Goal: Task Accomplishment & Management: Manage account settings

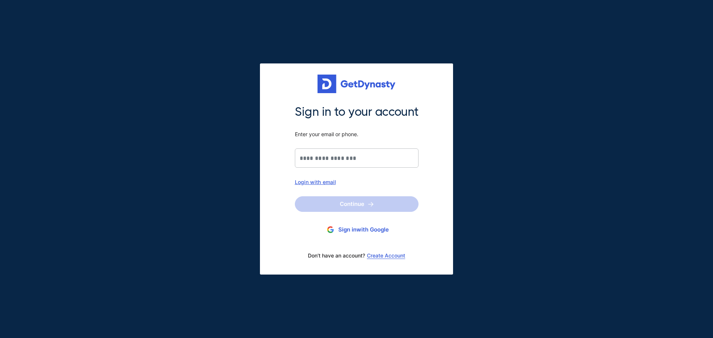
click at [353, 157] on input "Sign in to your account Enter your email or phone." at bounding box center [357, 157] width 124 height 19
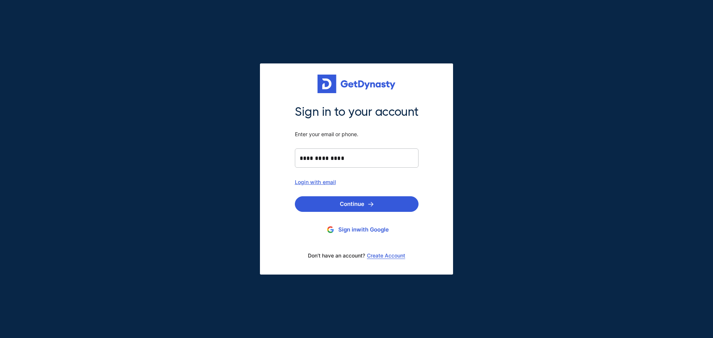
type input "**********"
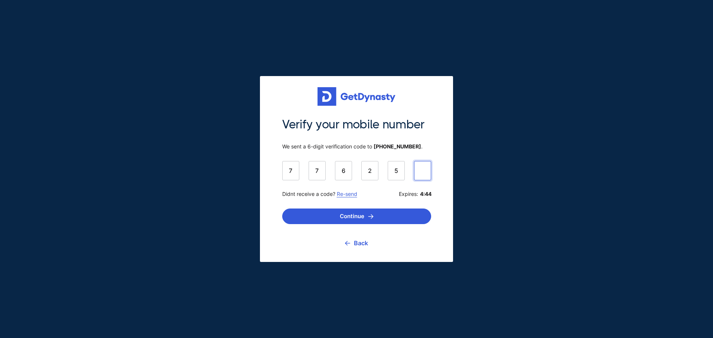
type input "******"
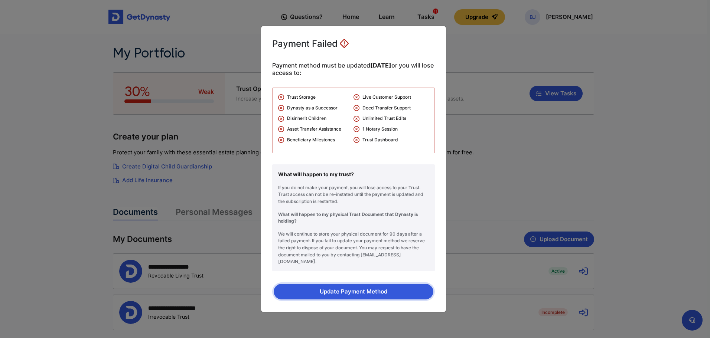
click at [357, 287] on button "Update Payment Method" at bounding box center [354, 292] width 160 height 16
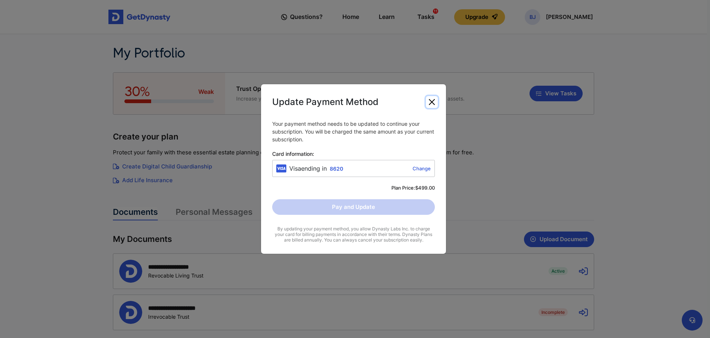
click at [432, 100] on button "Close" at bounding box center [432, 102] width 12 height 12
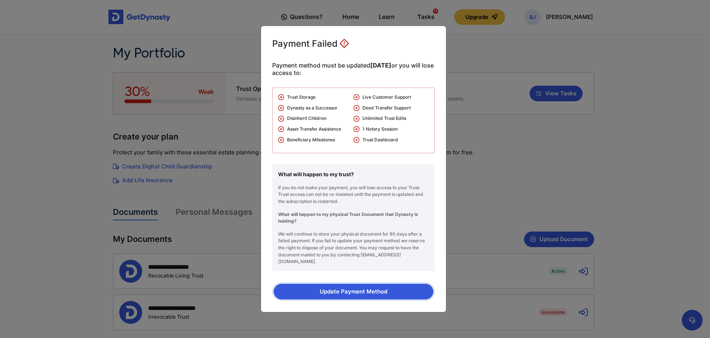
click at [366, 288] on button "Update Payment Method" at bounding box center [354, 292] width 160 height 16
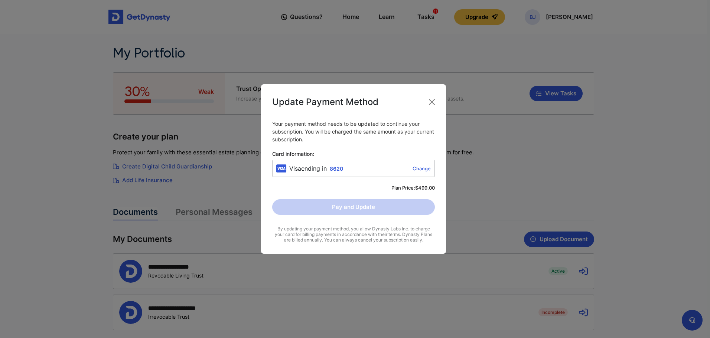
click at [341, 164] on div "Visa ending in 8620 Change" at bounding box center [353, 168] width 163 height 17
click at [423, 170] on link "Change" at bounding box center [388, 169] width 85 height 6
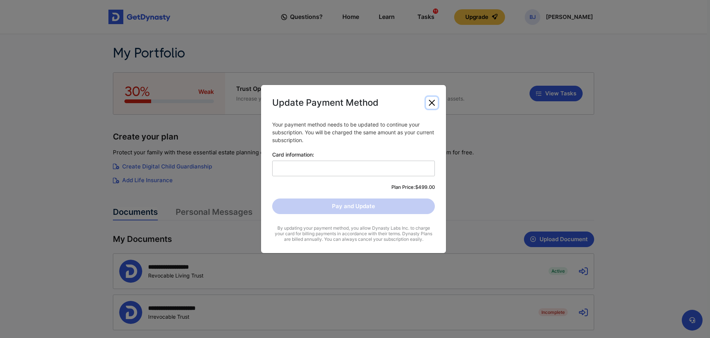
click at [430, 104] on button "Close" at bounding box center [432, 103] width 12 height 12
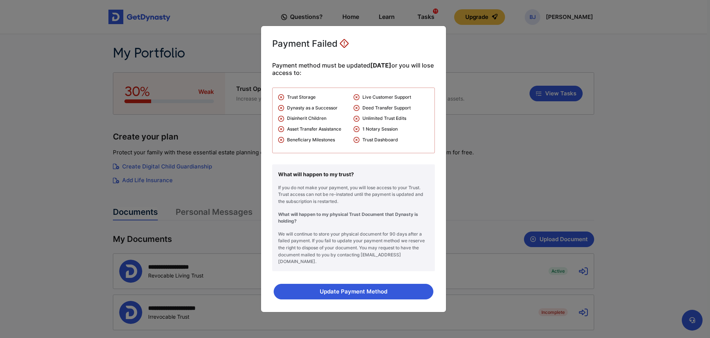
click at [461, 219] on div "Payment Failed Payment method must be updated [DATE] or you will lose access to…" at bounding box center [355, 169] width 710 height 338
click at [348, 285] on button "Update Payment Method" at bounding box center [354, 292] width 160 height 16
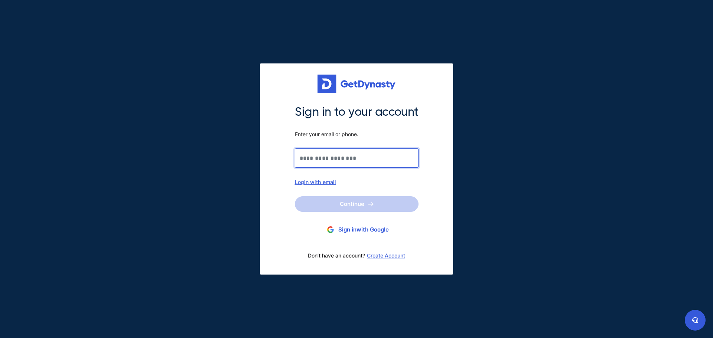
click at [362, 161] on input "Sign in to your account Enter your email or phone." at bounding box center [357, 157] width 124 height 19
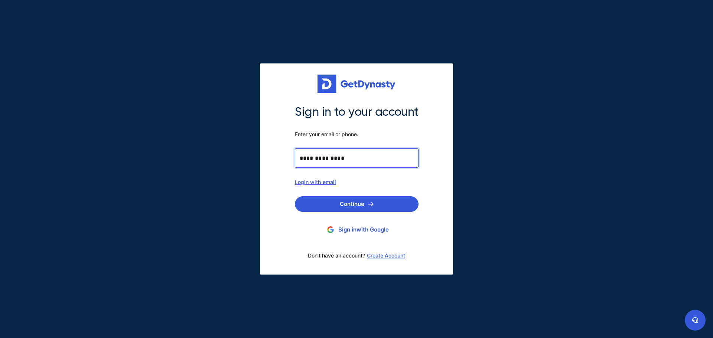
type input "**********"
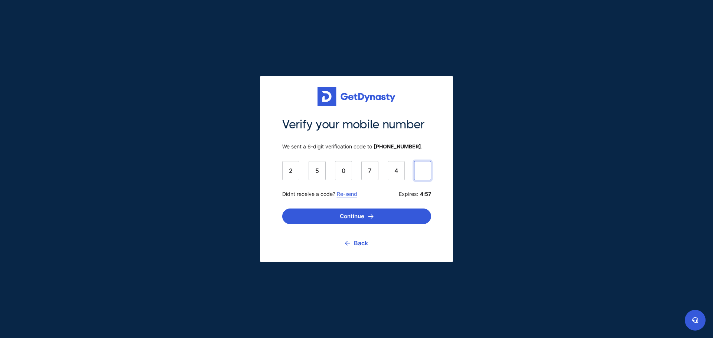
type input "******"
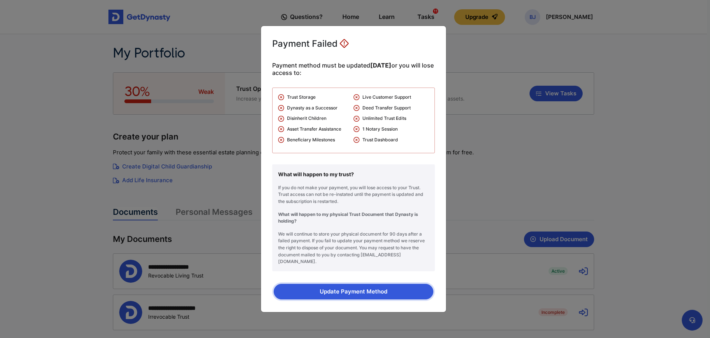
click at [363, 294] on button "Update Payment Method" at bounding box center [354, 292] width 160 height 16
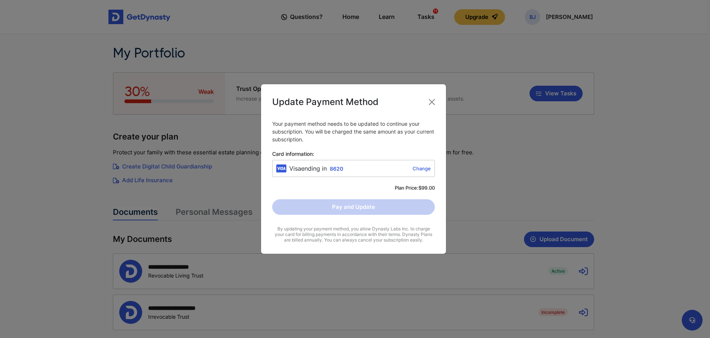
click at [426, 168] on link "Change" at bounding box center [388, 169] width 85 height 6
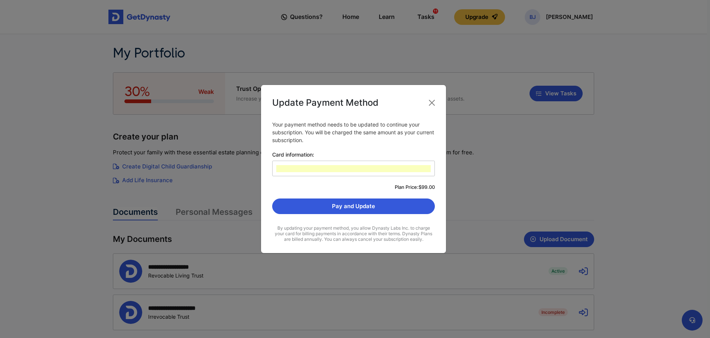
click at [520, 186] on div "Update Payment Method Your payment method needs to be updated to continue your …" at bounding box center [355, 169] width 710 height 338
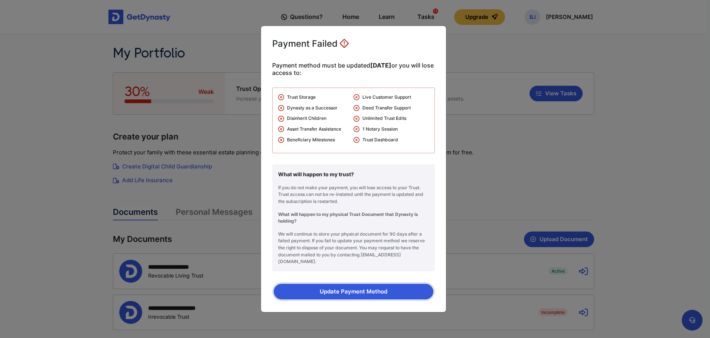
click at [364, 286] on button "Update Payment Method" at bounding box center [354, 292] width 160 height 16
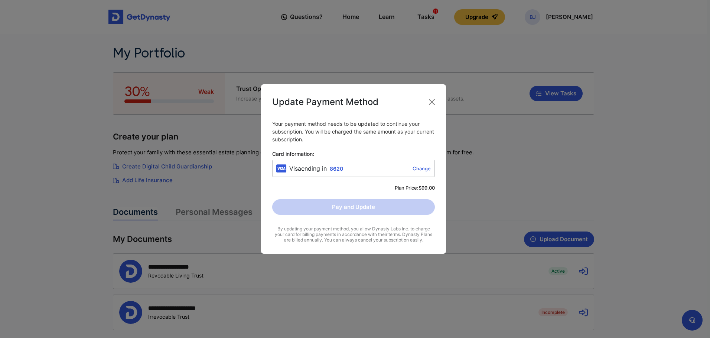
click at [416, 166] on link "Change" at bounding box center [388, 169] width 85 height 6
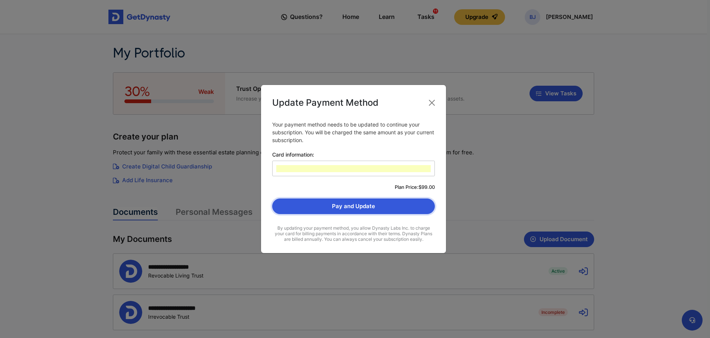
click at [338, 207] on button "Pay and Update" at bounding box center [353, 207] width 163 height 16
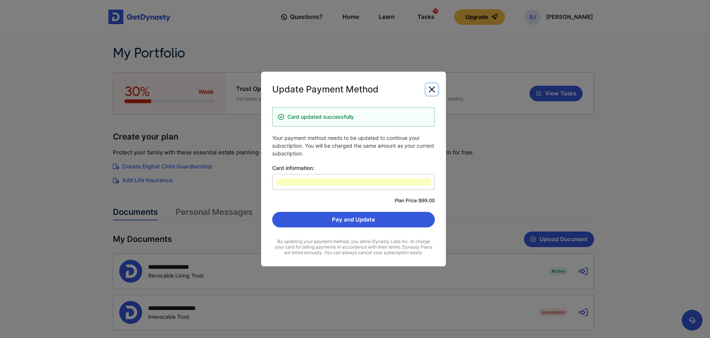
click at [430, 91] on button "Close" at bounding box center [432, 90] width 12 height 12
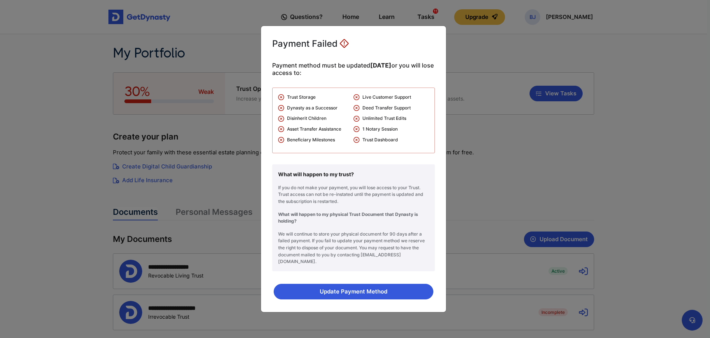
click at [508, 135] on div "Payment Failed Payment method must be updated within 82 days or you will lose a…" at bounding box center [355, 169] width 710 height 338
click at [351, 289] on button "Update Payment Method" at bounding box center [354, 292] width 160 height 16
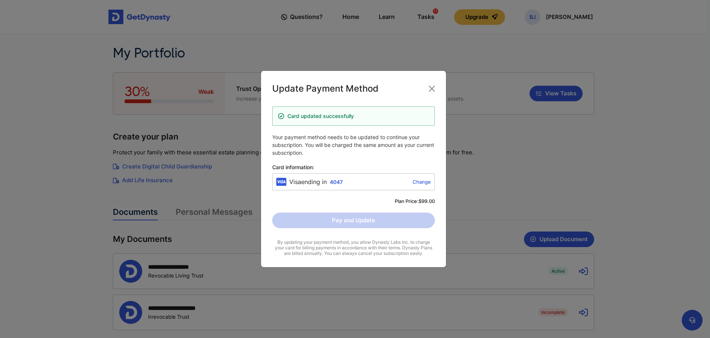
click at [356, 187] on div "Visa ending in 4047 Change" at bounding box center [353, 181] width 163 height 17
click at [361, 221] on div "Pay and Update" at bounding box center [353, 221] width 163 height 16
click at [370, 169] on span "Card information:" at bounding box center [353, 167] width 163 height 6
click at [431, 88] on button "Close" at bounding box center [432, 89] width 12 height 12
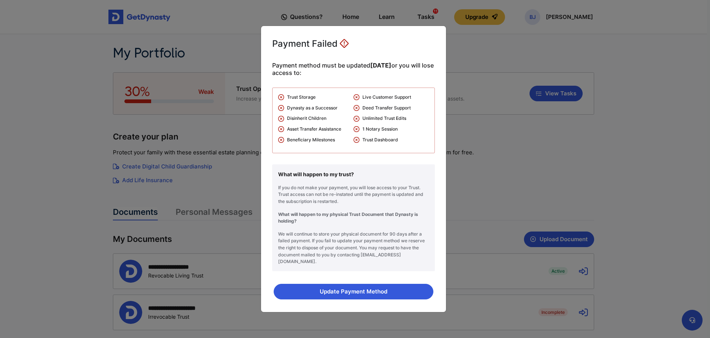
click at [473, 191] on div "Payment Failed Payment method must be updated within 82 days or you will lose a…" at bounding box center [355, 169] width 710 height 338
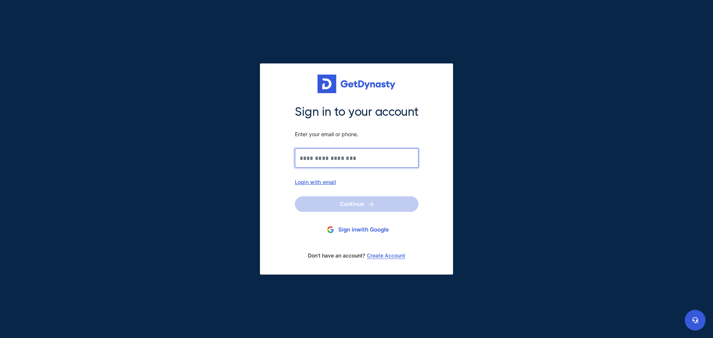
click at [333, 157] on input "Sign in to your account Enter your email or phone." at bounding box center [357, 157] width 124 height 19
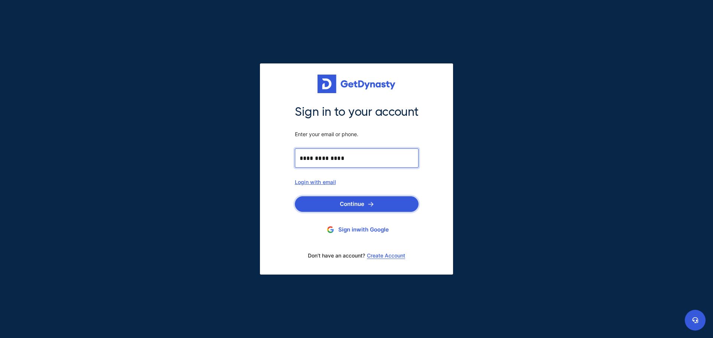
type input "**********"
click at [345, 203] on button "Continue" at bounding box center [357, 204] width 124 height 16
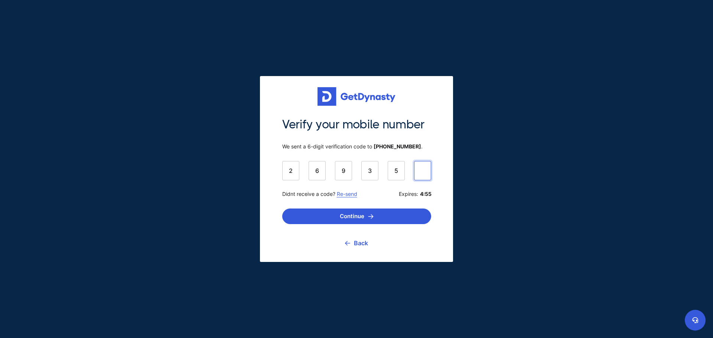
type input "******"
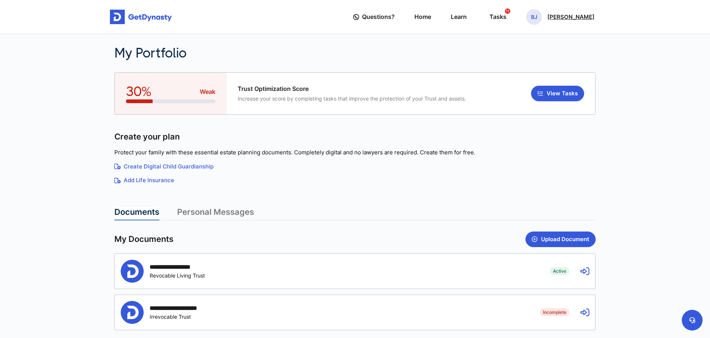
click at [568, 16] on p "[PERSON_NAME]" at bounding box center [570, 17] width 47 height 6
click at [552, 44] on link "Profile" at bounding box center [534, 43] width 59 height 20
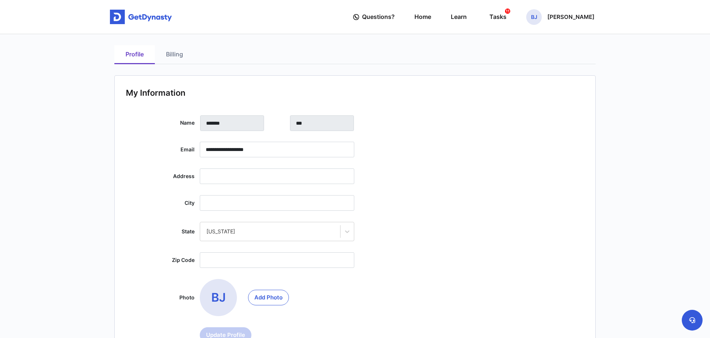
click at [176, 60] on link "Billing" at bounding box center [174, 54] width 39 height 19
